Goal: Information Seeking & Learning: Learn about a topic

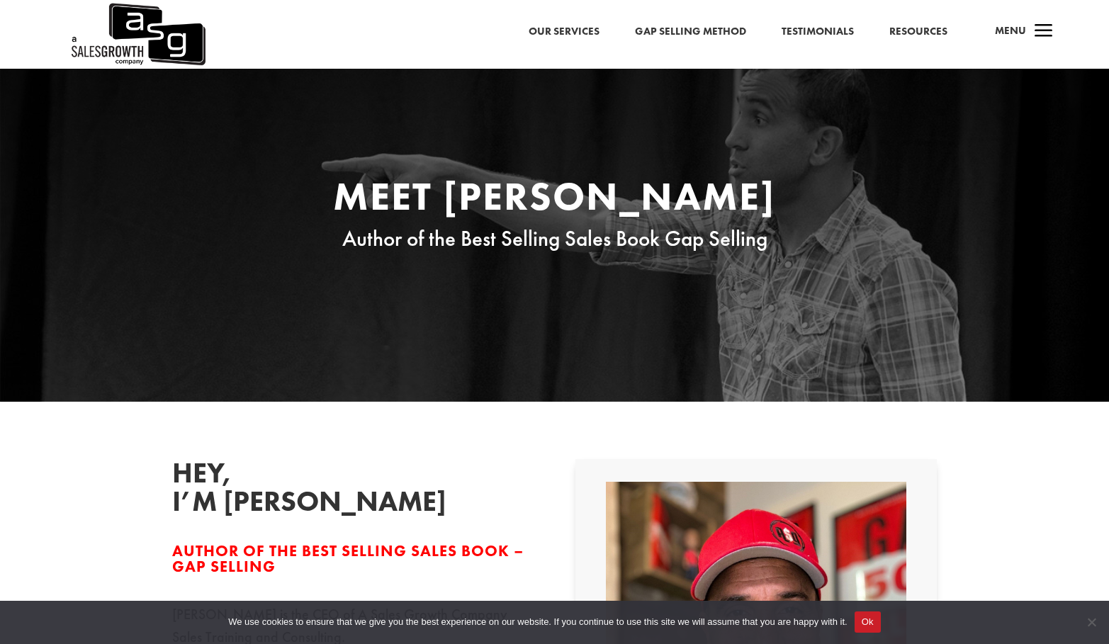
click at [672, 31] on link "Gap Selling Method" at bounding box center [690, 32] width 111 height 18
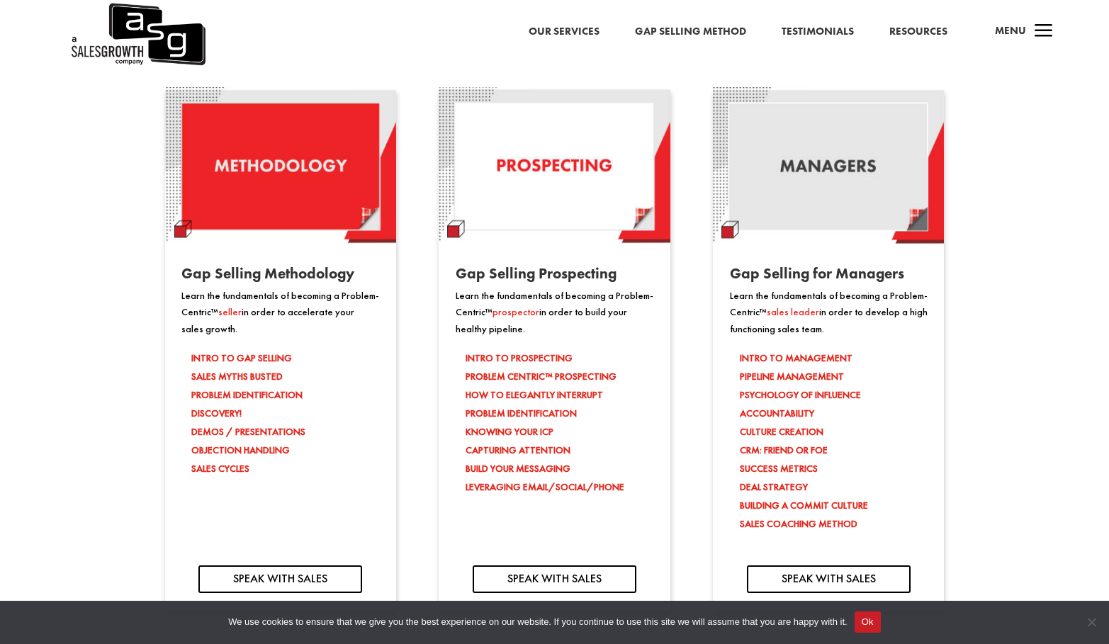
scroll to position [1196, 0]
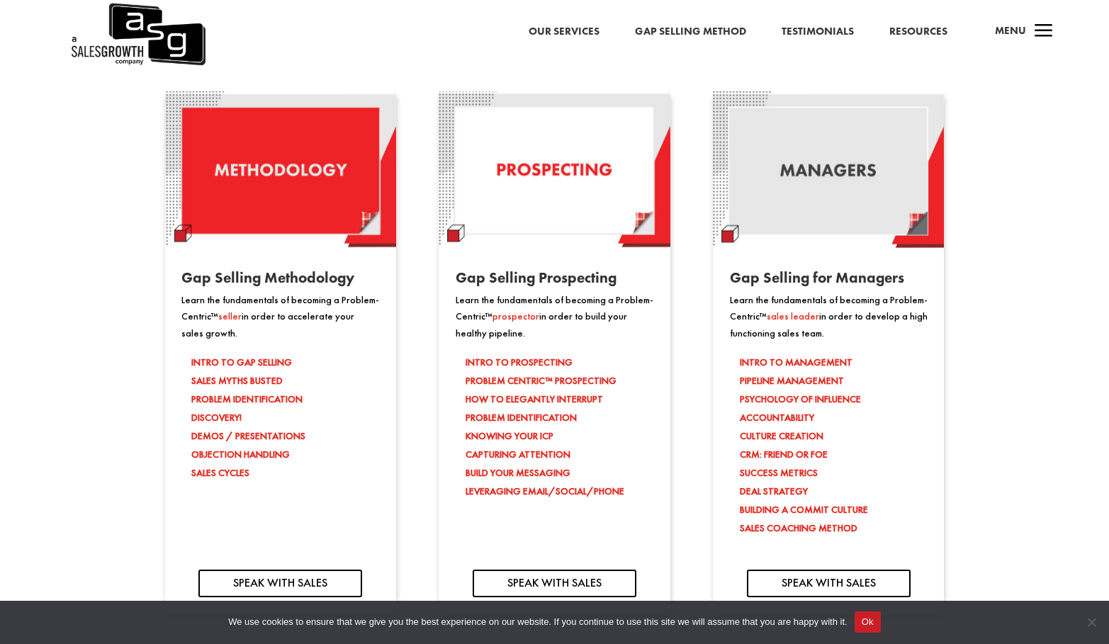
click at [531, 426] on li "KNOWING YOUR ICP" at bounding box center [559, 435] width 188 height 18
click at [527, 445] on li "CAPTURING ATTENTION" at bounding box center [559, 454] width 188 height 18
click at [527, 465] on li "BUILD YOUR MESSAGING LEVERAGING EMAIL/SOCIAL/PHONE" at bounding box center [559, 481] width 188 height 37
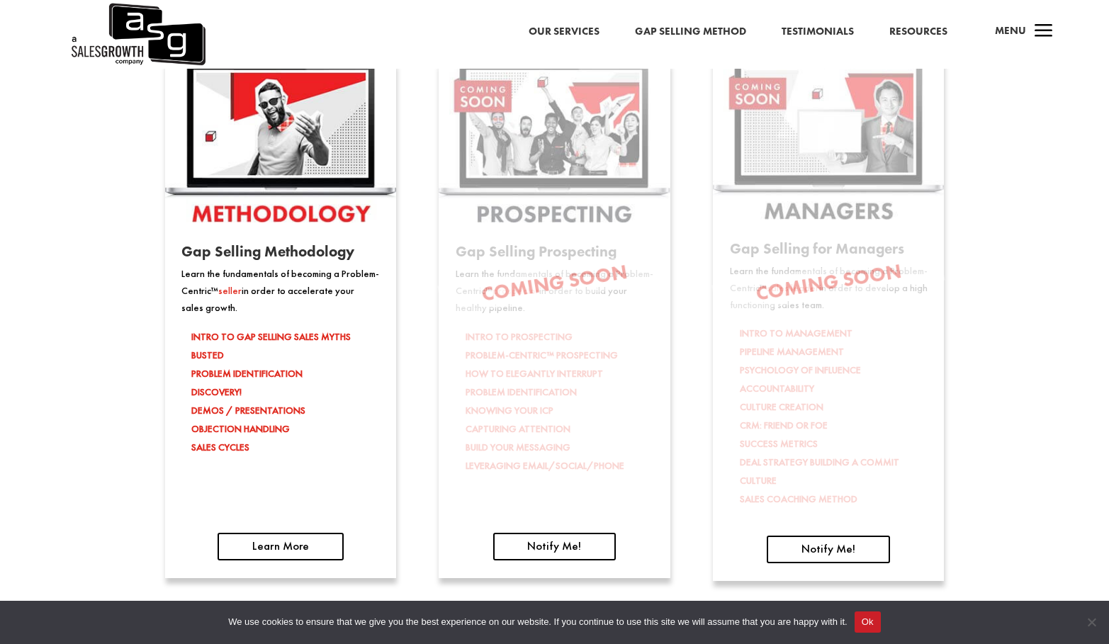
scroll to position [2130, 0]
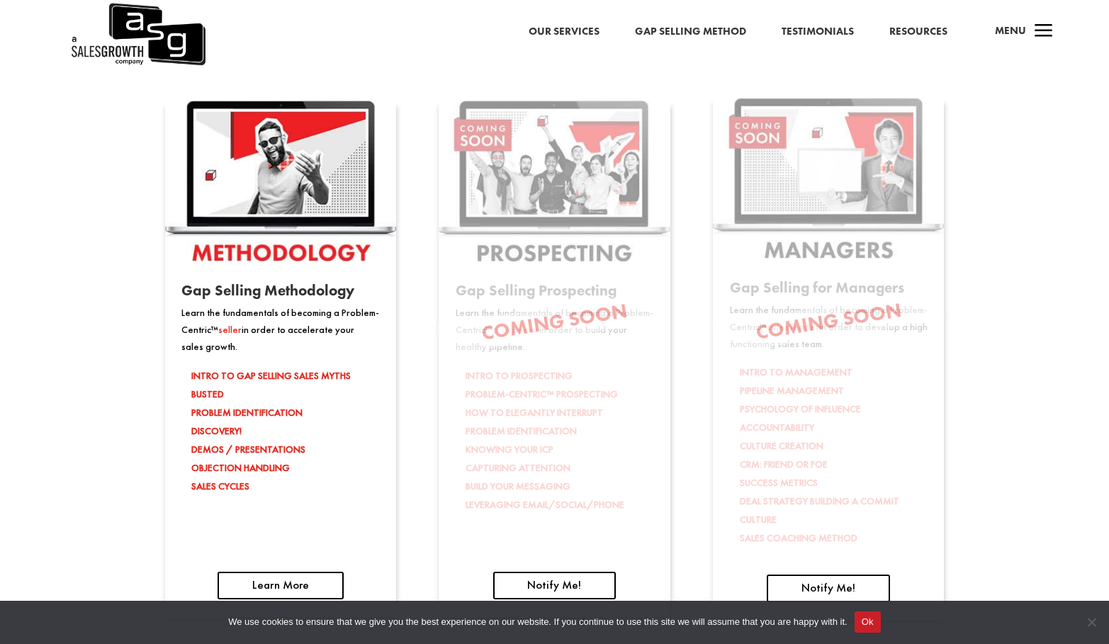
click at [538, 196] on img at bounding box center [553, 181] width 231 height 161
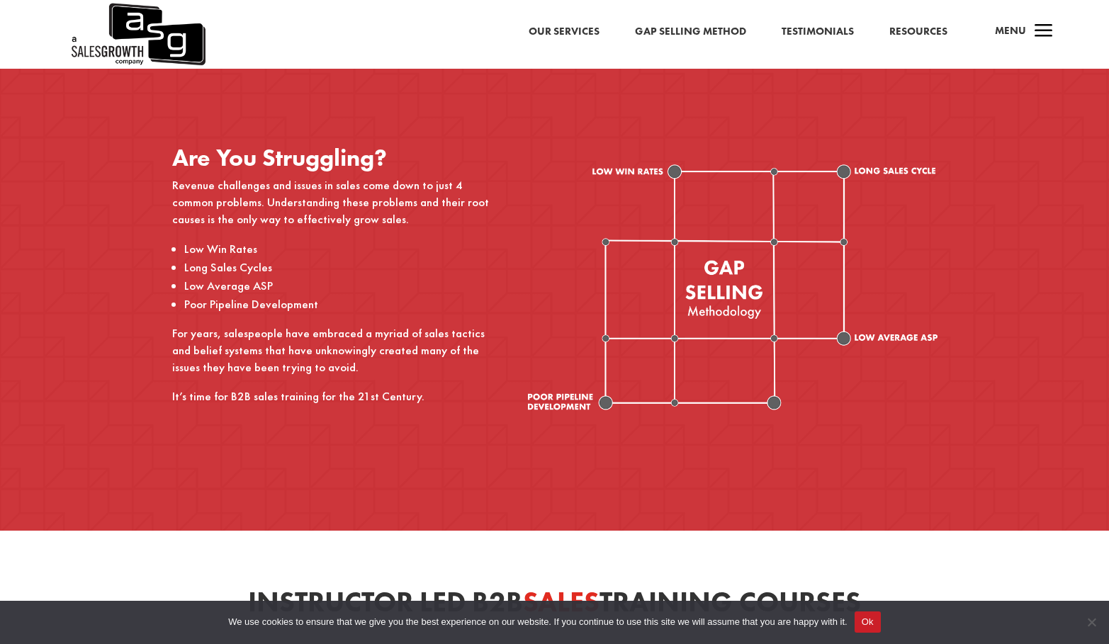
scroll to position [154, 0]
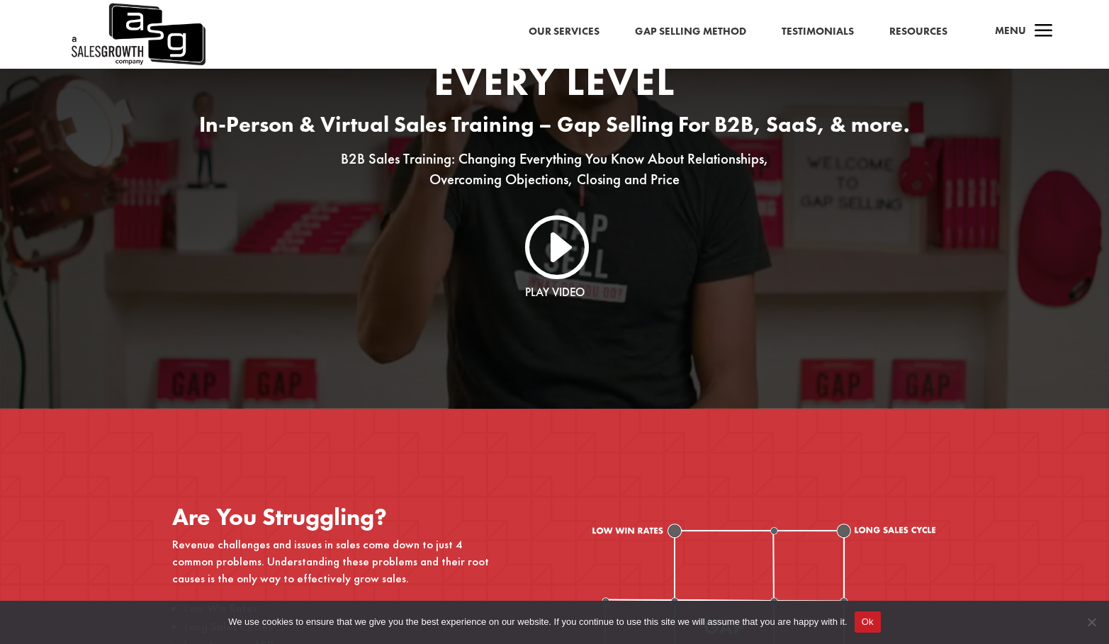
click at [1031, 26] on span "a" at bounding box center [1043, 32] width 28 height 28
